Goal: Task Accomplishment & Management: Manage account settings

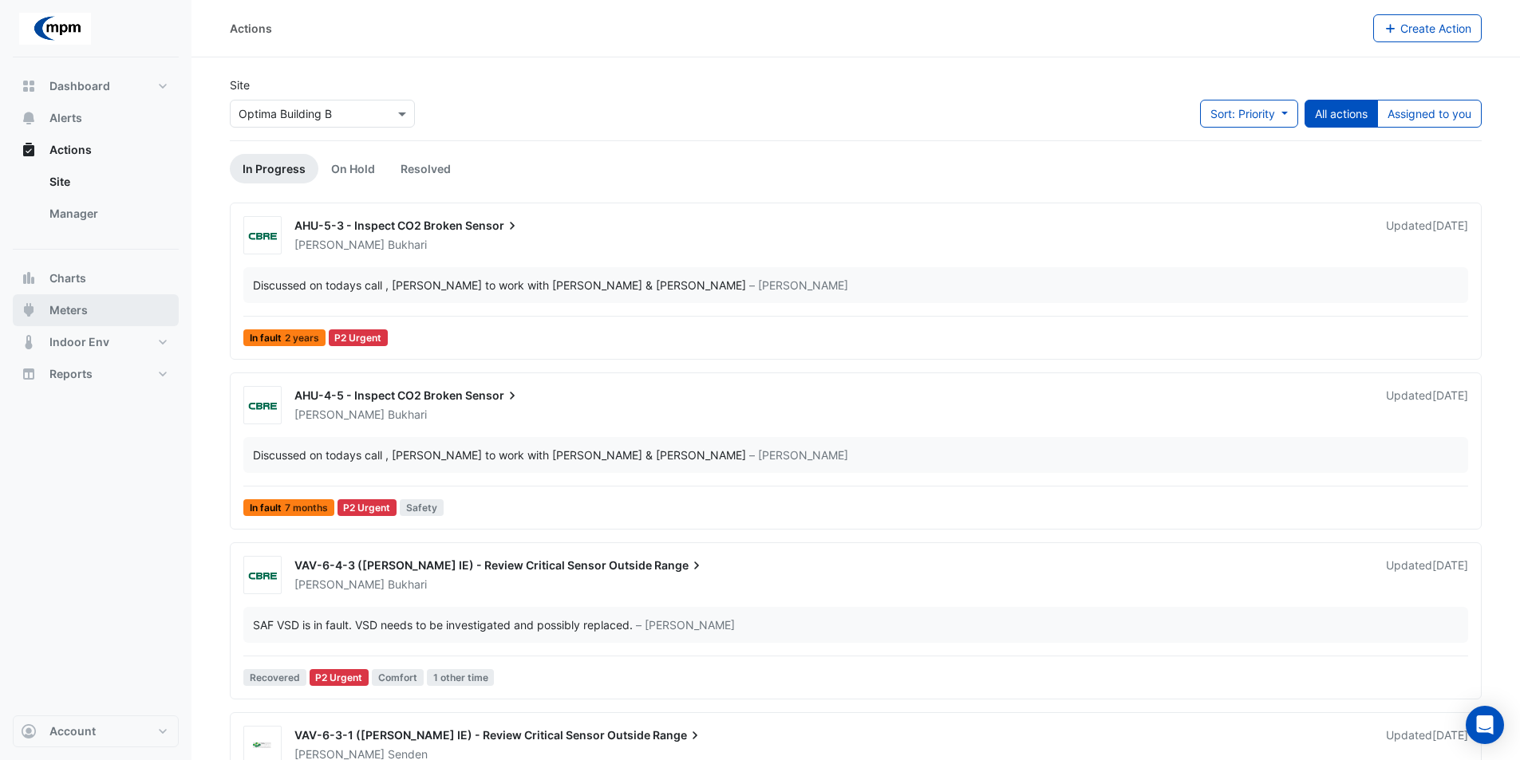
click at [100, 313] on button "Meters" at bounding box center [96, 310] width 166 height 32
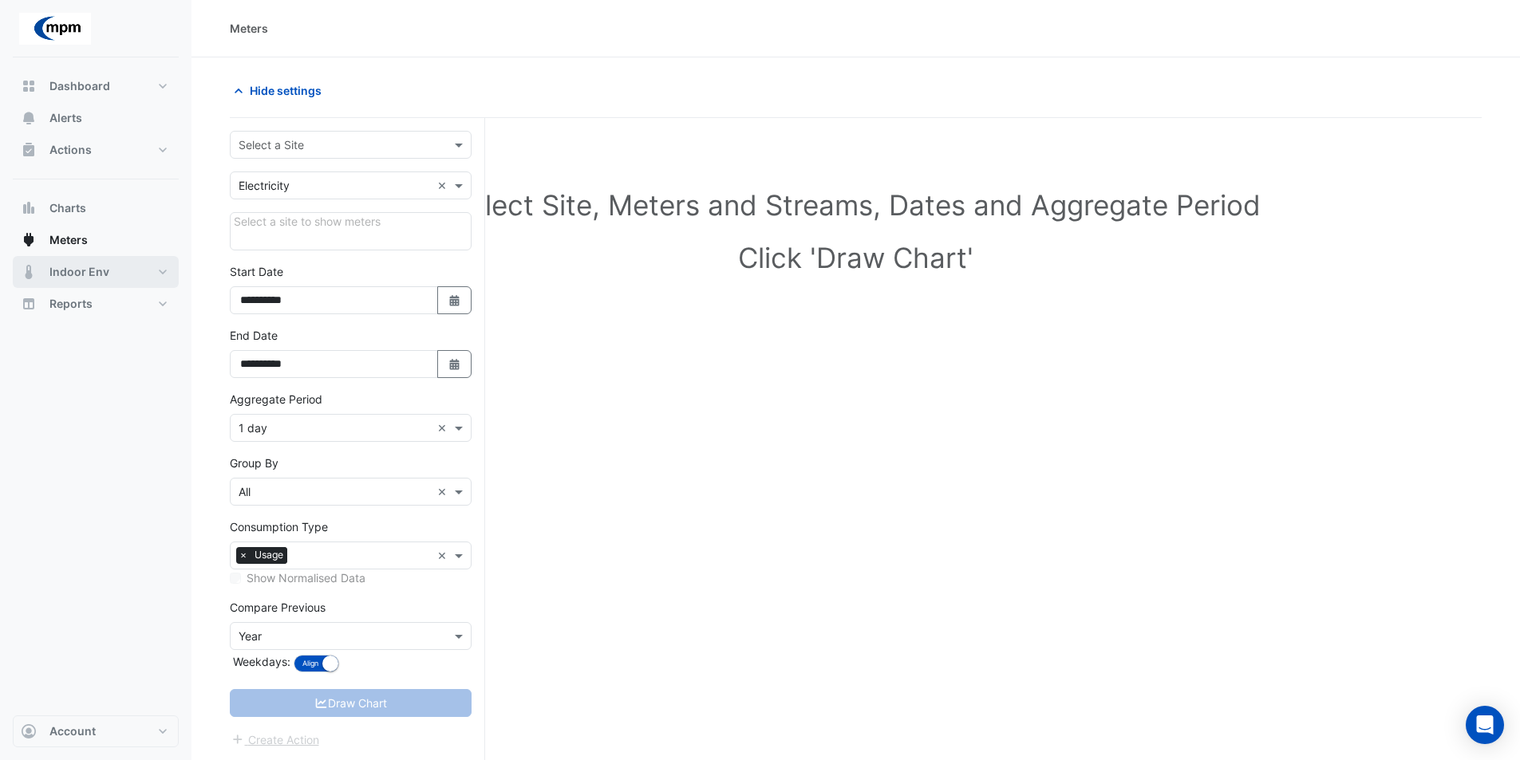
click at [151, 266] on button "Indoor Env" at bounding box center [96, 272] width 166 height 32
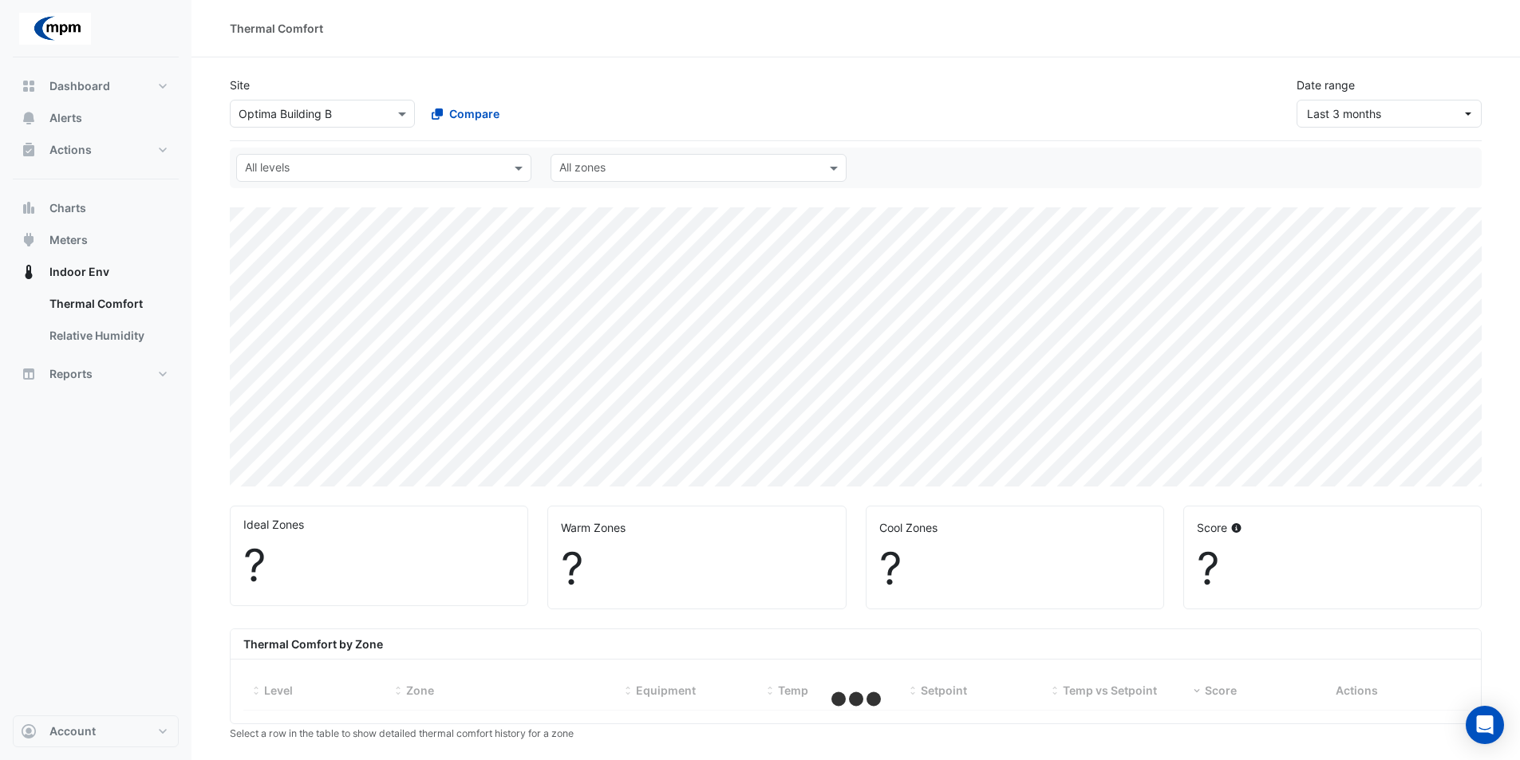
select select "**"
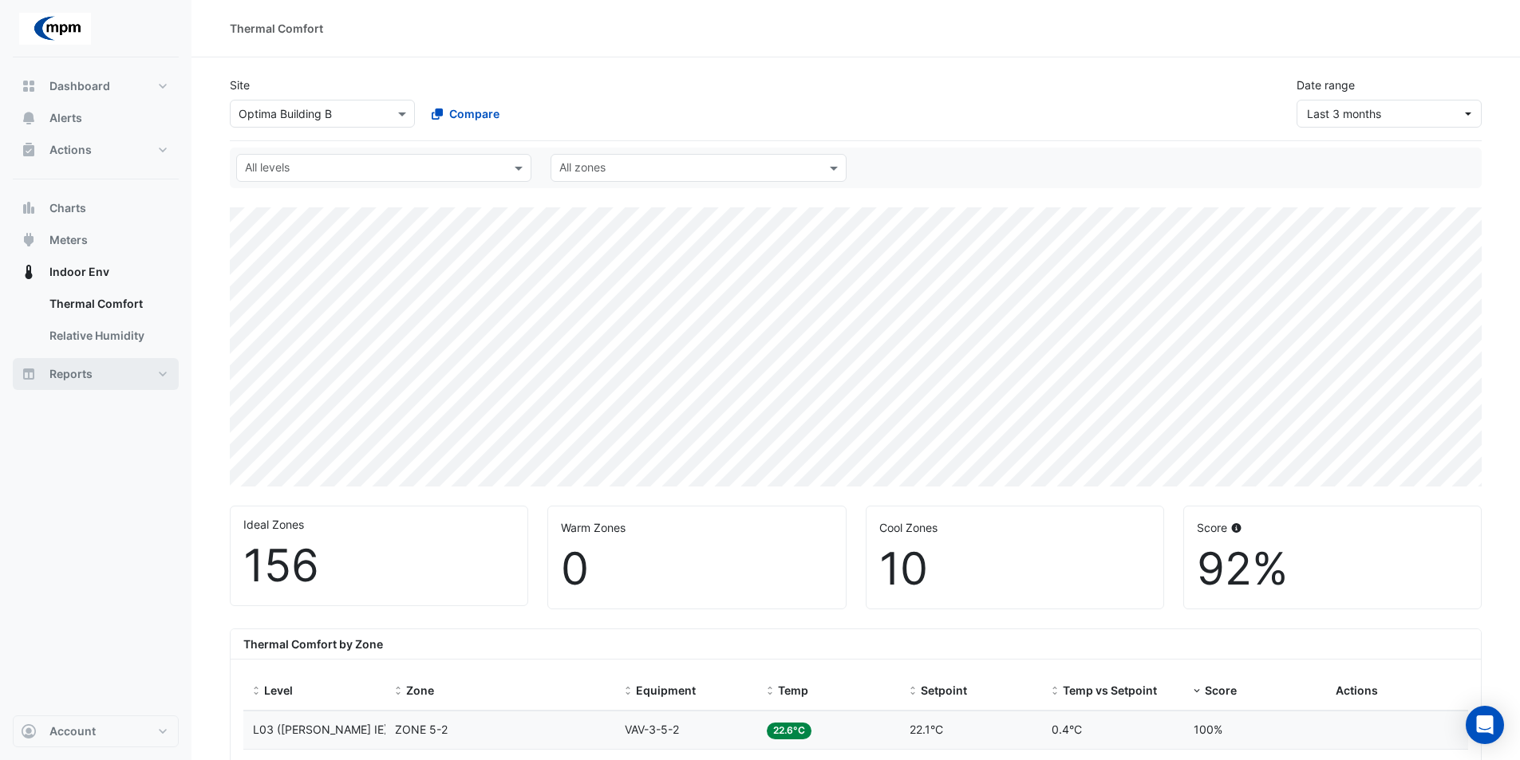
click at [134, 365] on button "Reports" at bounding box center [96, 374] width 166 height 32
select select "**"
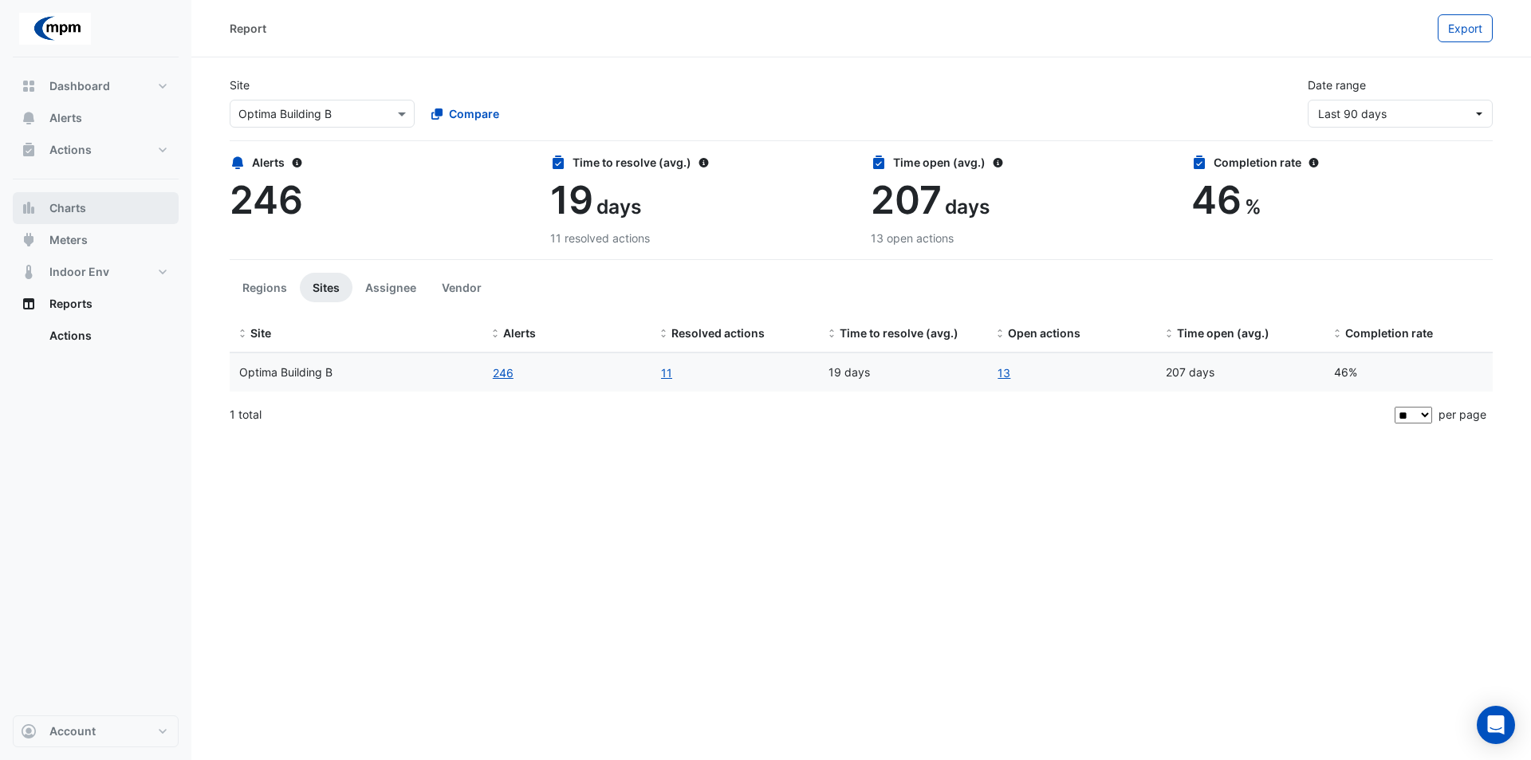
click at [75, 208] on span "Charts" at bounding box center [67, 208] width 37 height 16
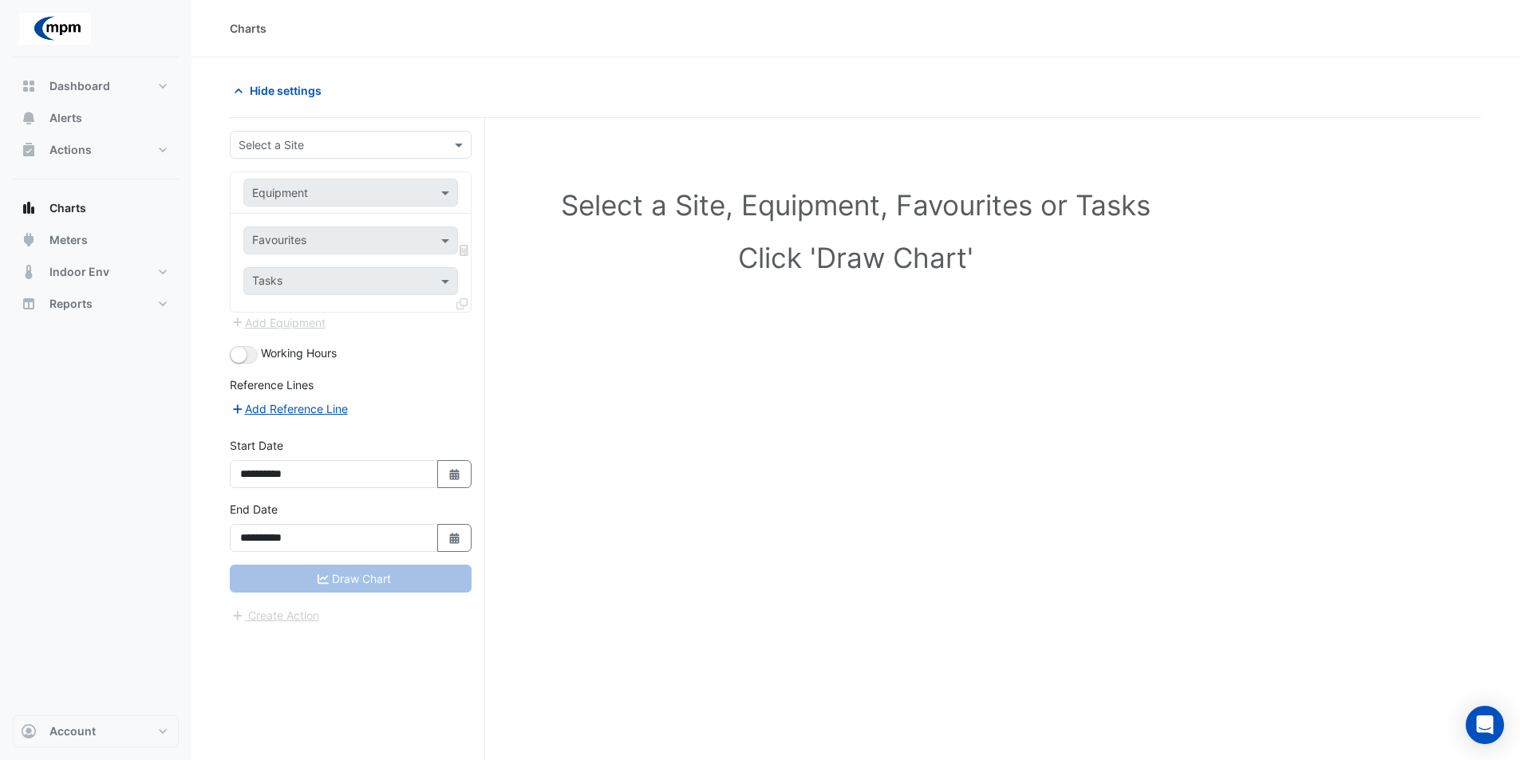
click at [656, 144] on div "Select a Site, Equipment, Favourites or Tasks Click 'Draw Chart'" at bounding box center [855, 234] width 1232 height 195
click at [147, 84] on button "Dashboard" at bounding box center [96, 86] width 166 height 32
select select "**"
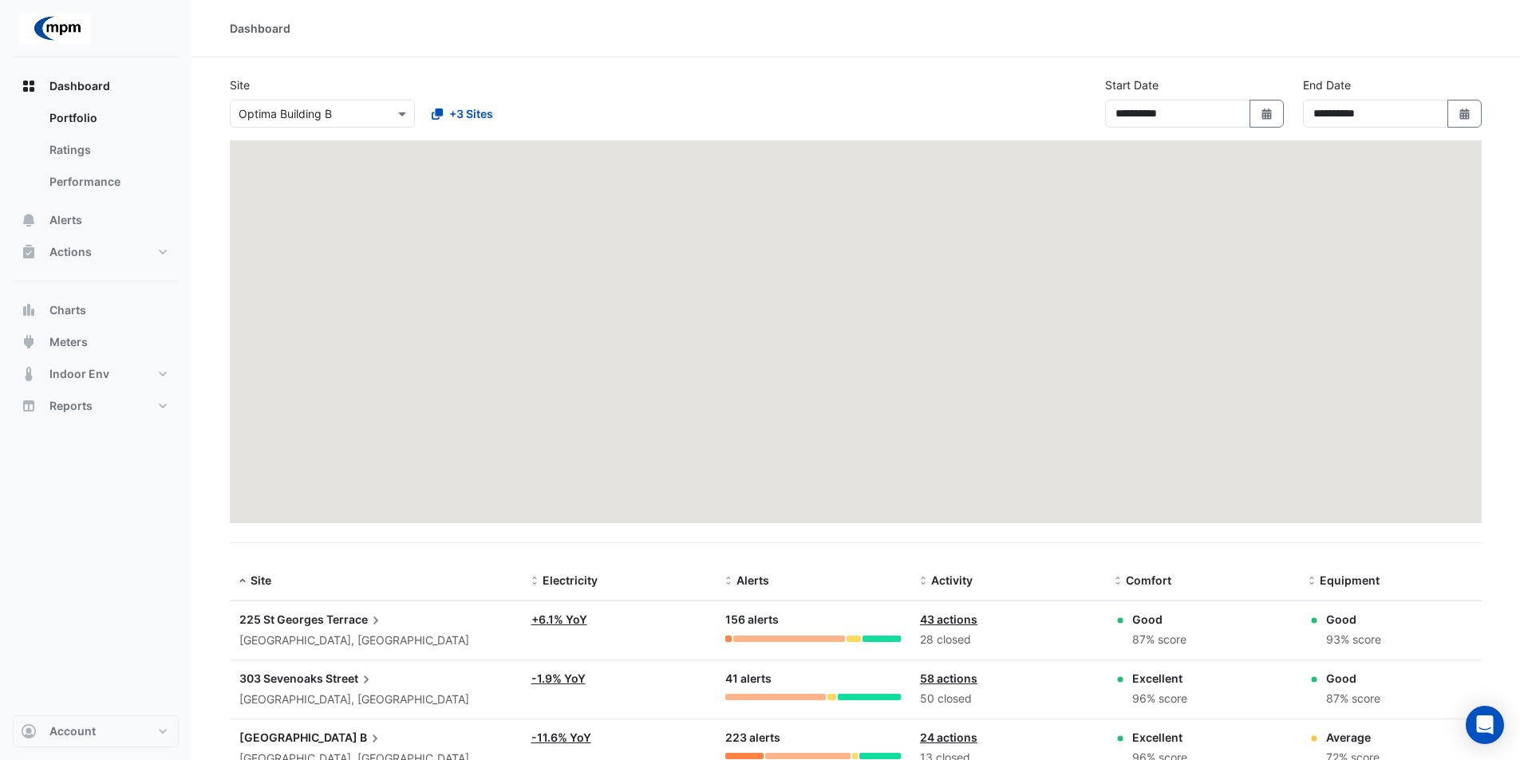
click at [287, 110] on input "text" at bounding box center [306, 114] width 136 height 17
click at [308, 169] on span "[STREET_ADDRESS]" at bounding box center [295, 171] width 104 height 14
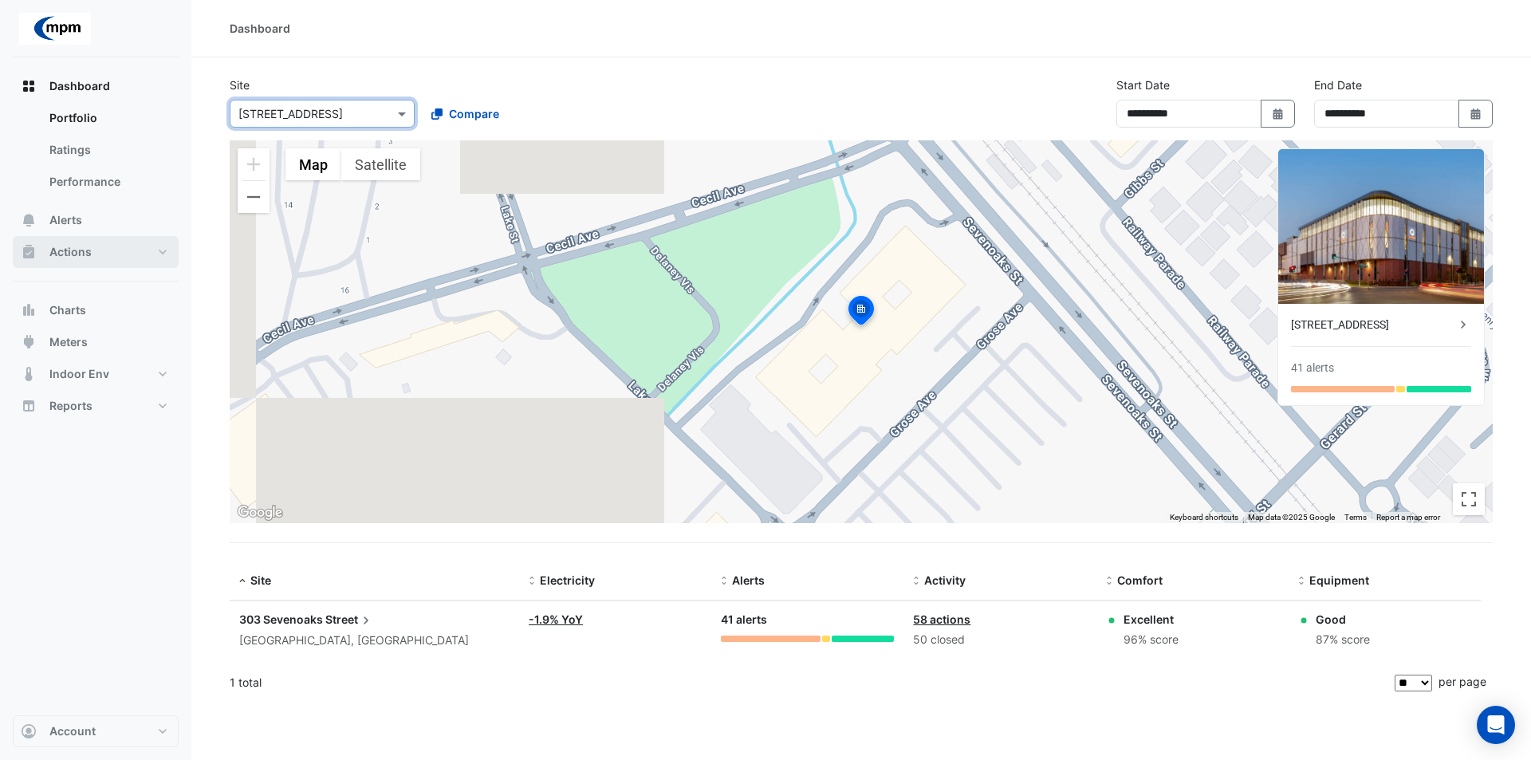
click at [109, 250] on button "Actions" at bounding box center [96, 252] width 166 height 32
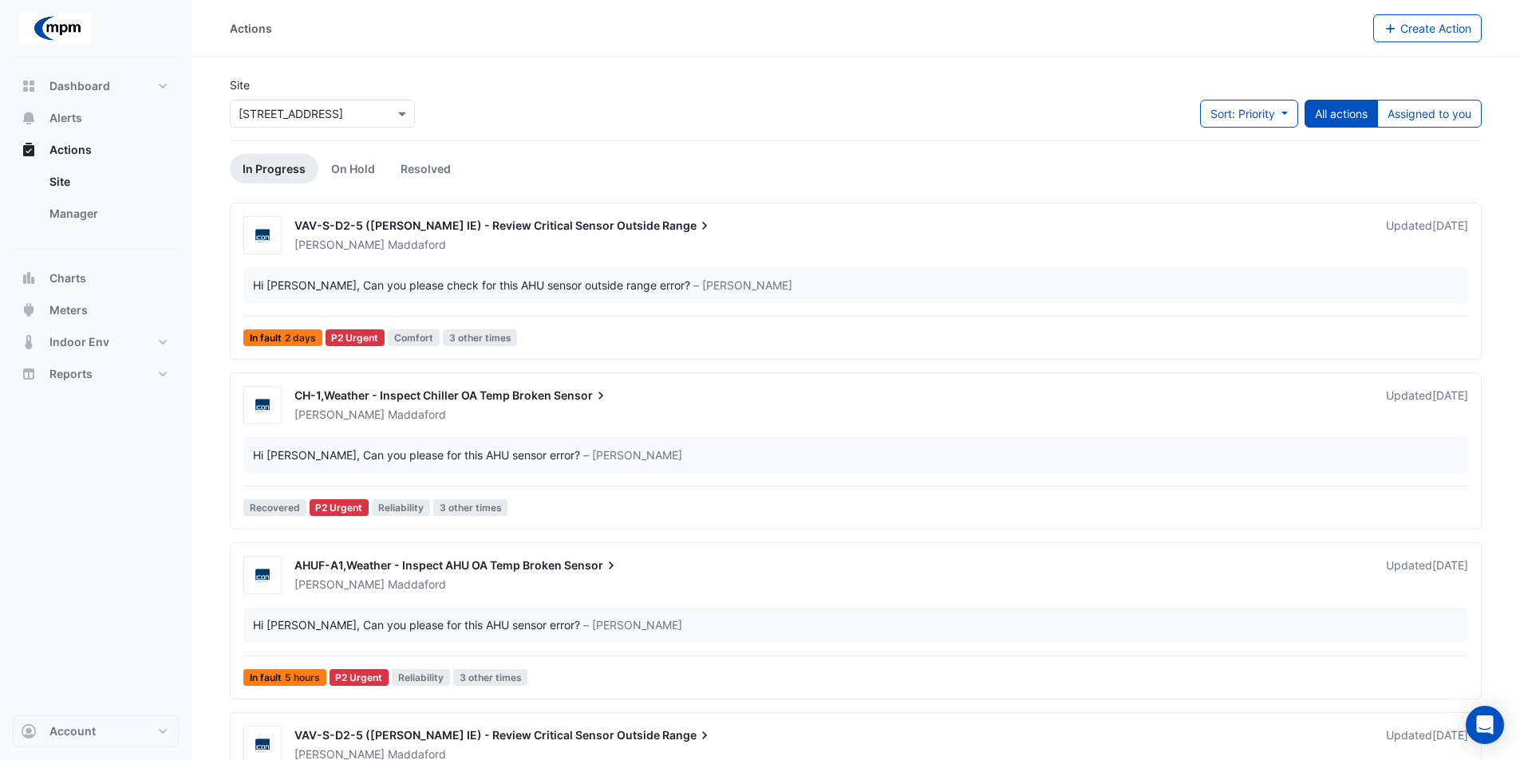
click at [193, 559] on section "Site Select a Site × [STREET_ADDRESS] Sort: Priority Priority Updated All actio…" at bounding box center [855, 526] width 1328 height 939
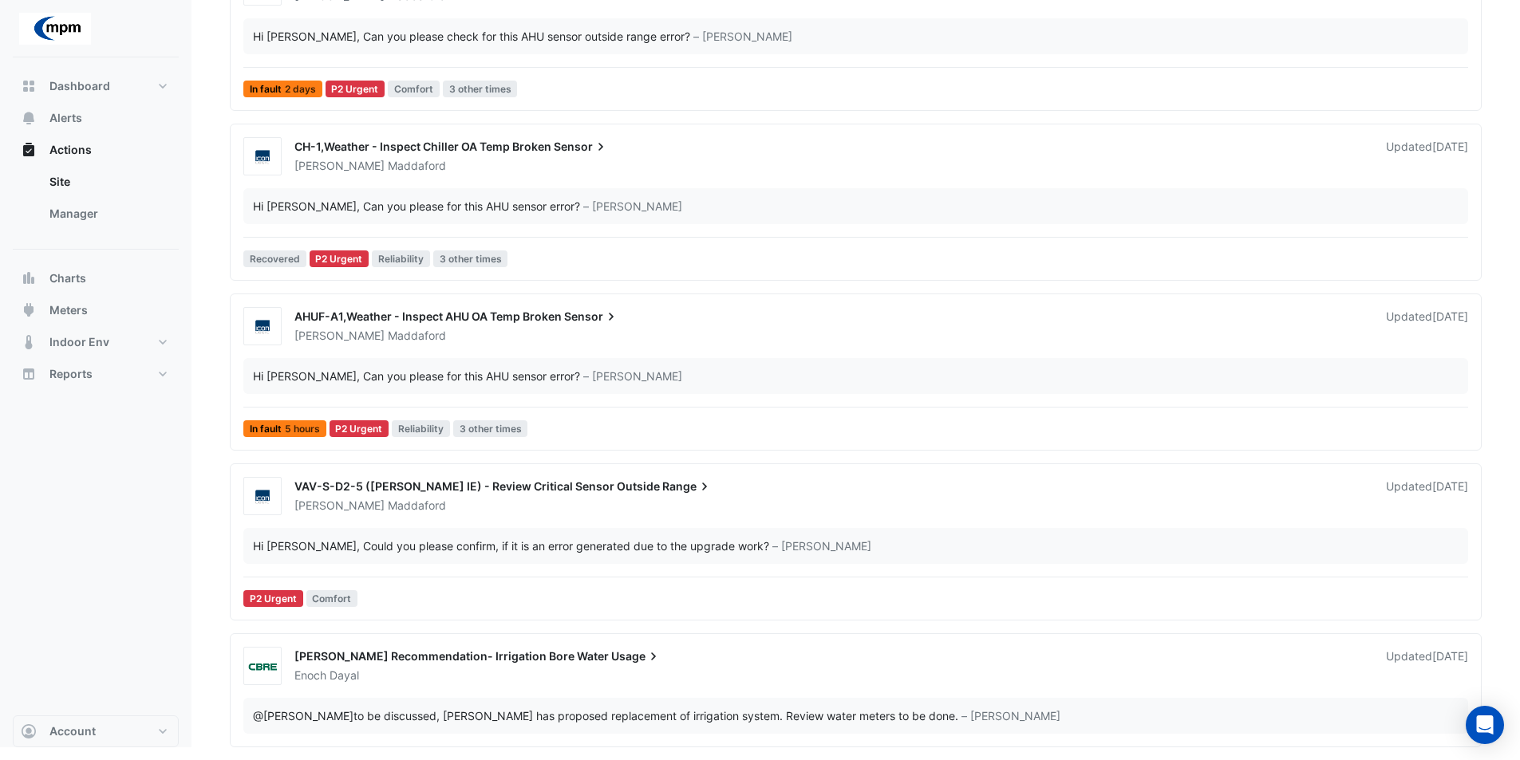
scroll to position [89, 0]
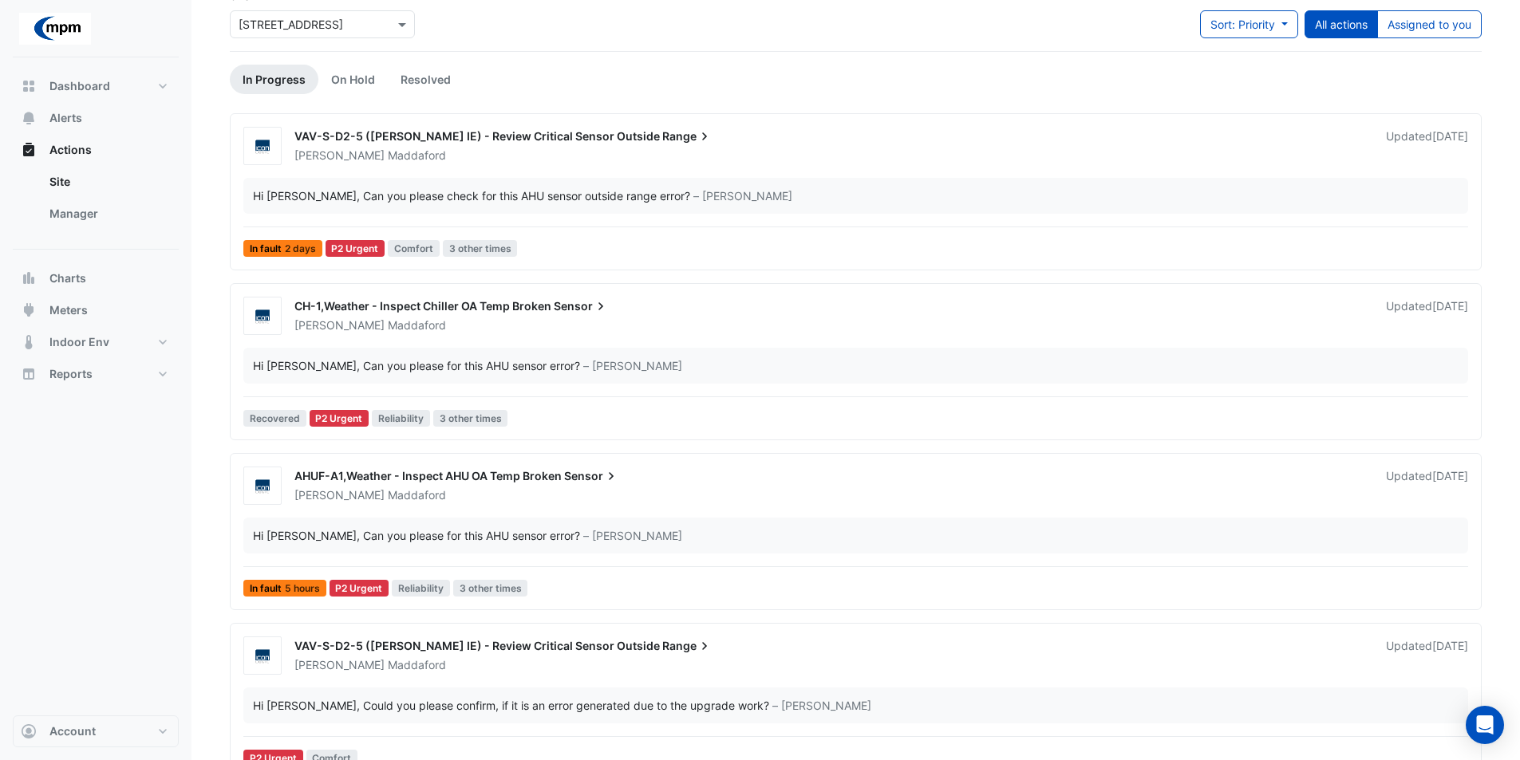
click at [365, 30] on input "text" at bounding box center [306, 25] width 136 height 17
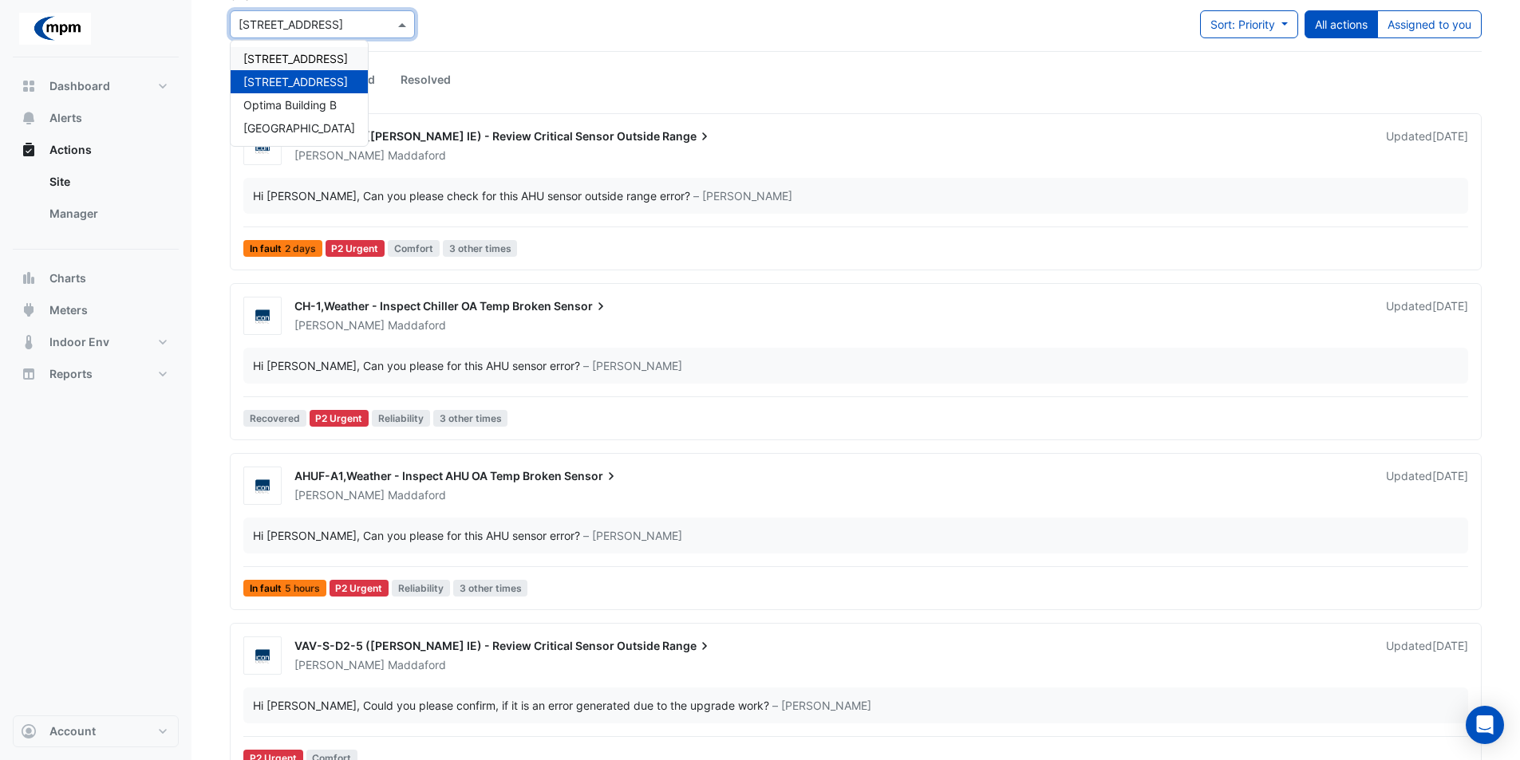
click at [309, 59] on span "[STREET_ADDRESS]" at bounding box center [295, 59] width 104 height 14
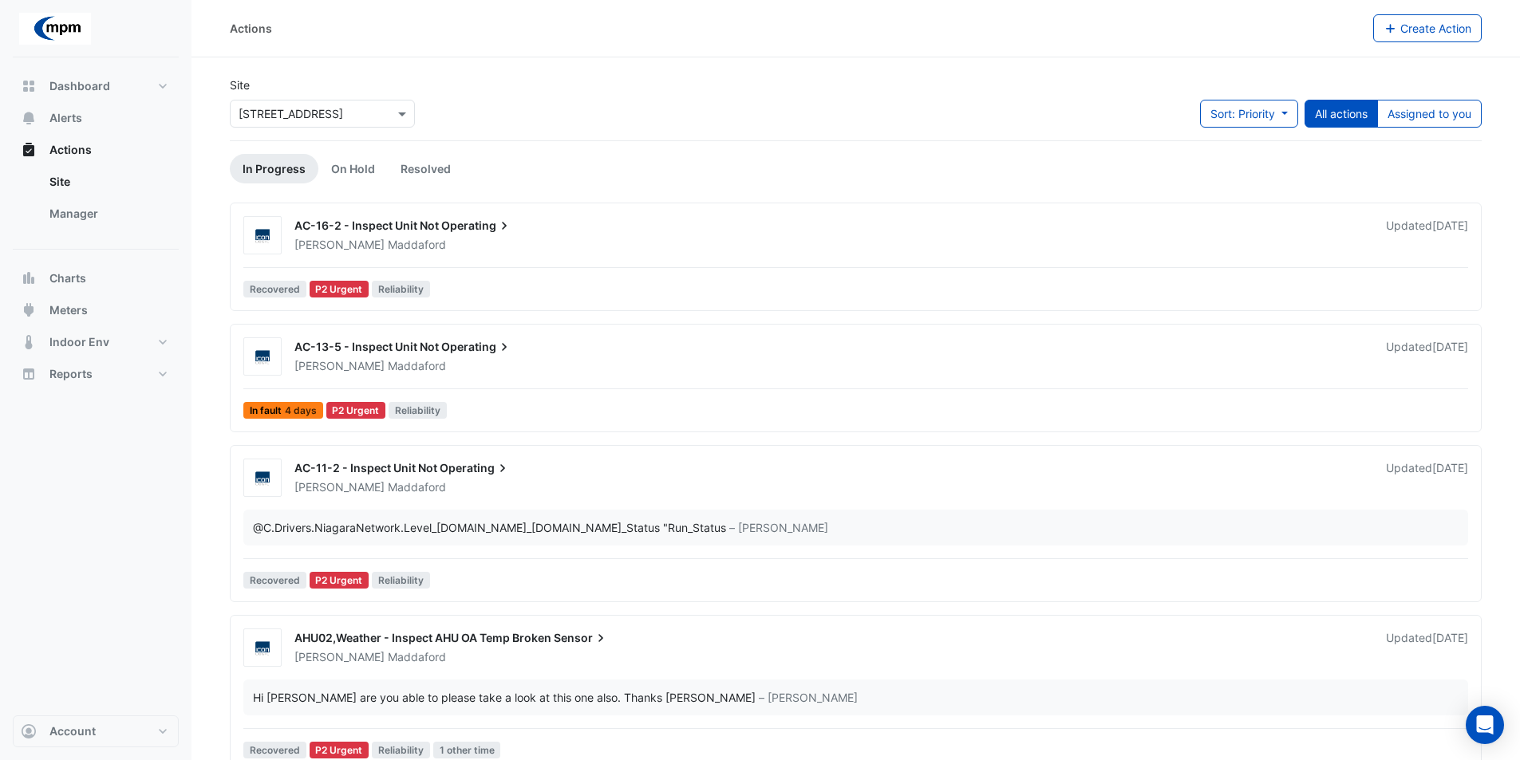
click at [461, 225] on span "Operating" at bounding box center [476, 226] width 71 height 16
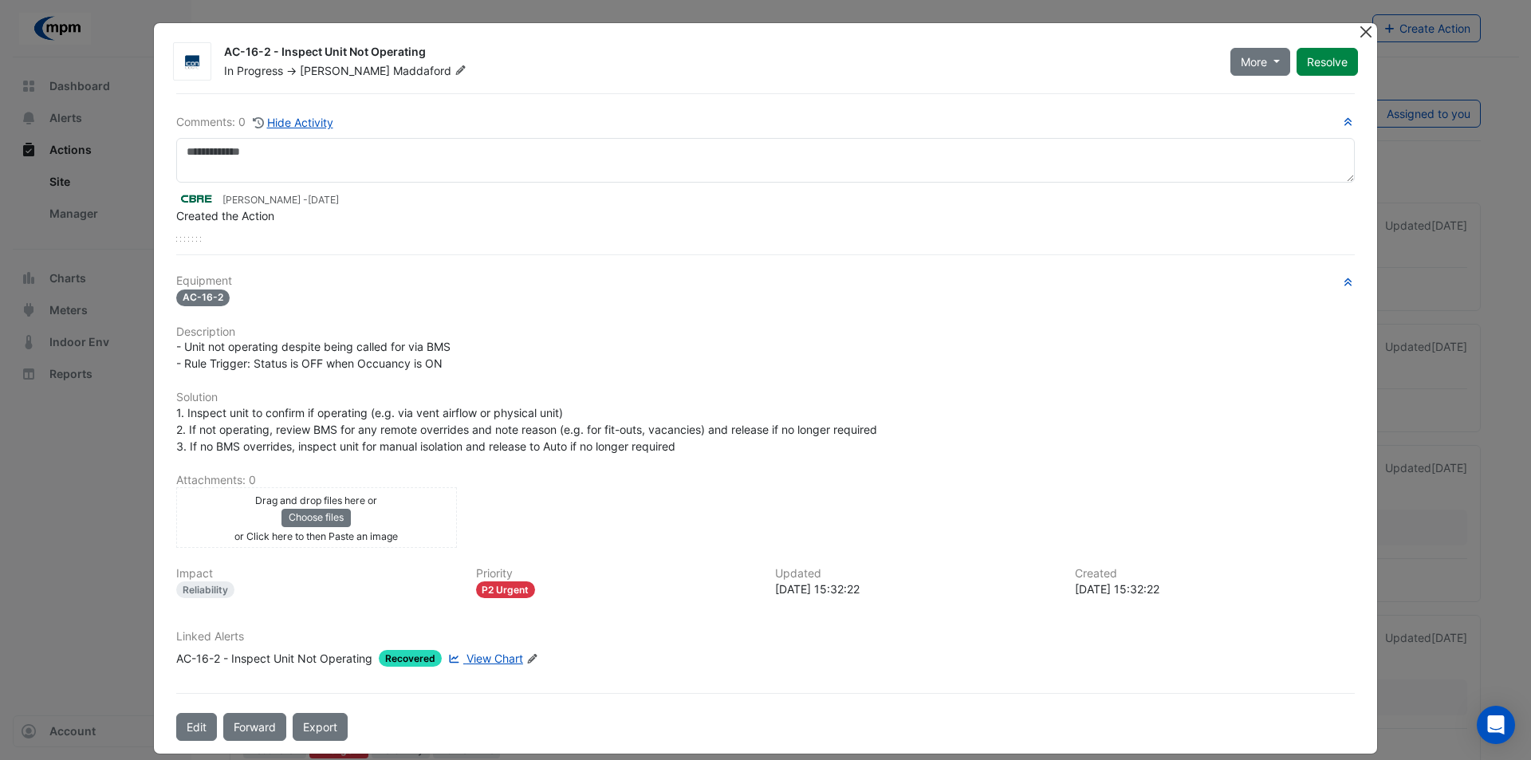
click at [1358, 32] on button "Close" at bounding box center [1366, 31] width 17 height 17
